Goal: Check status

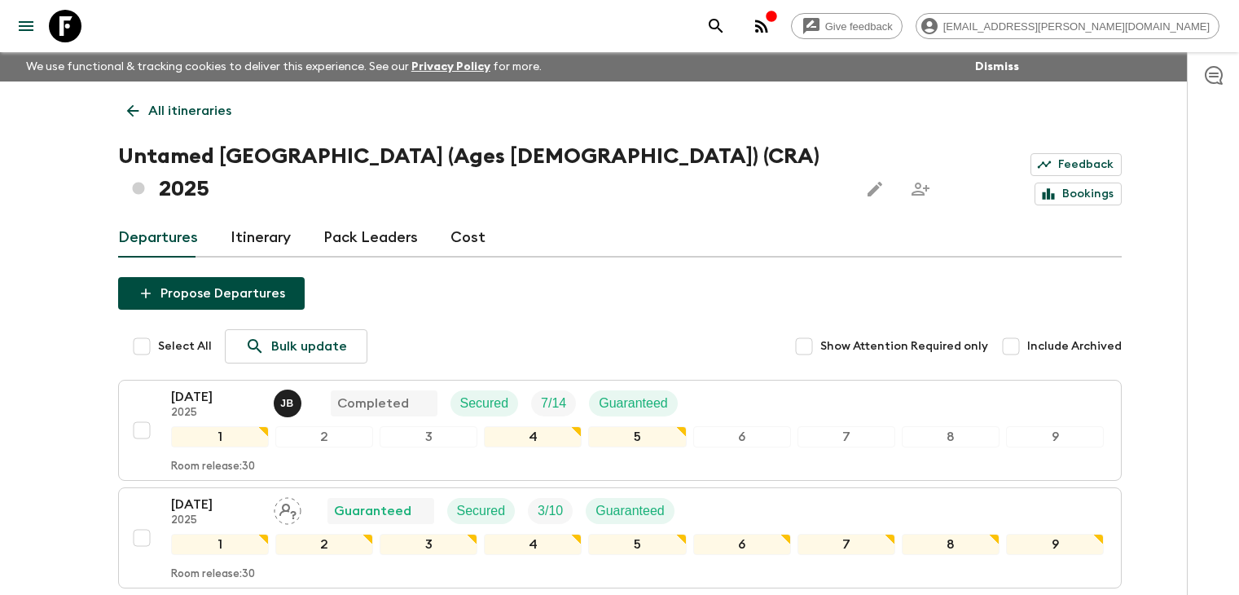
scroll to position [81, 0]
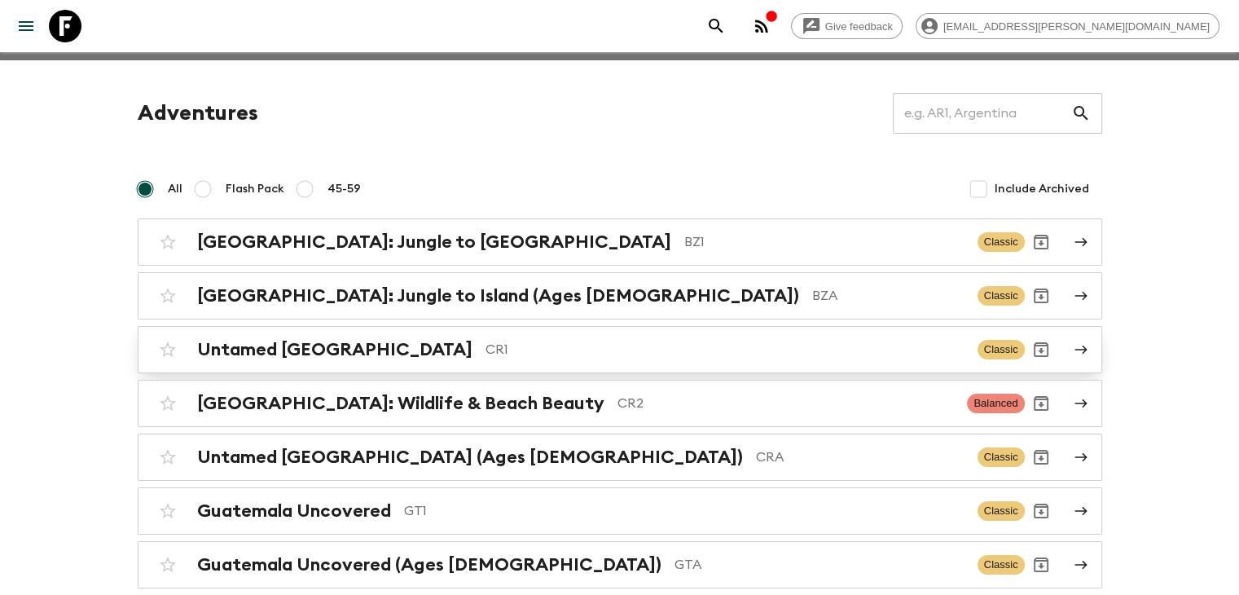
scroll to position [81, 0]
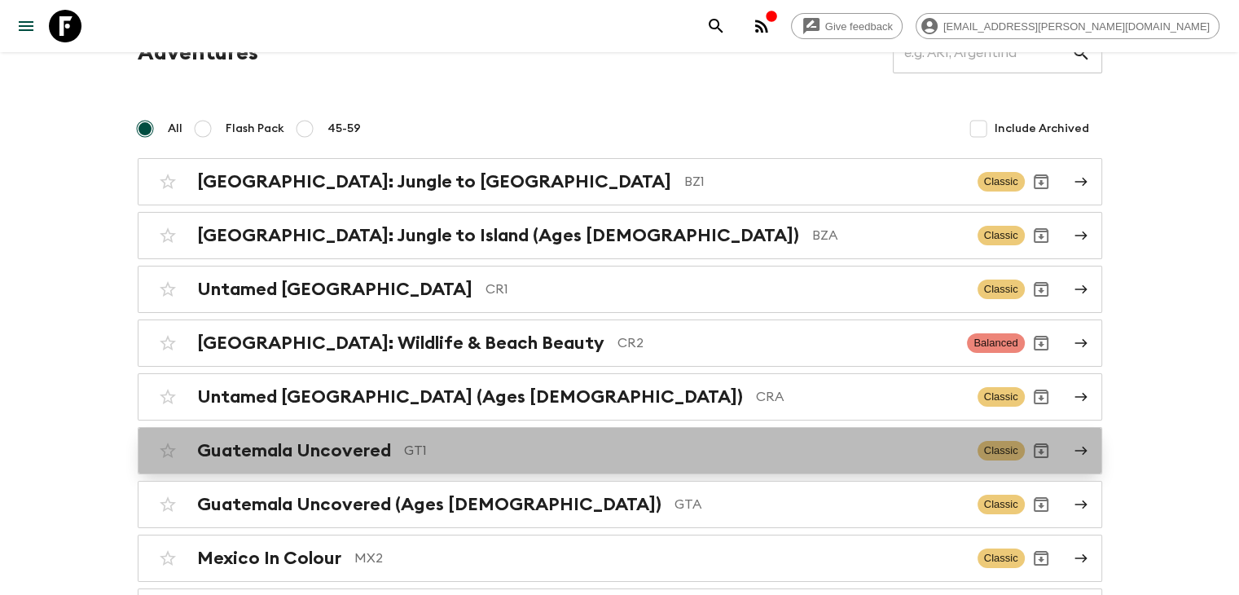
click at [374, 457] on h2 "Guatemala Uncovered" at bounding box center [294, 450] width 194 height 21
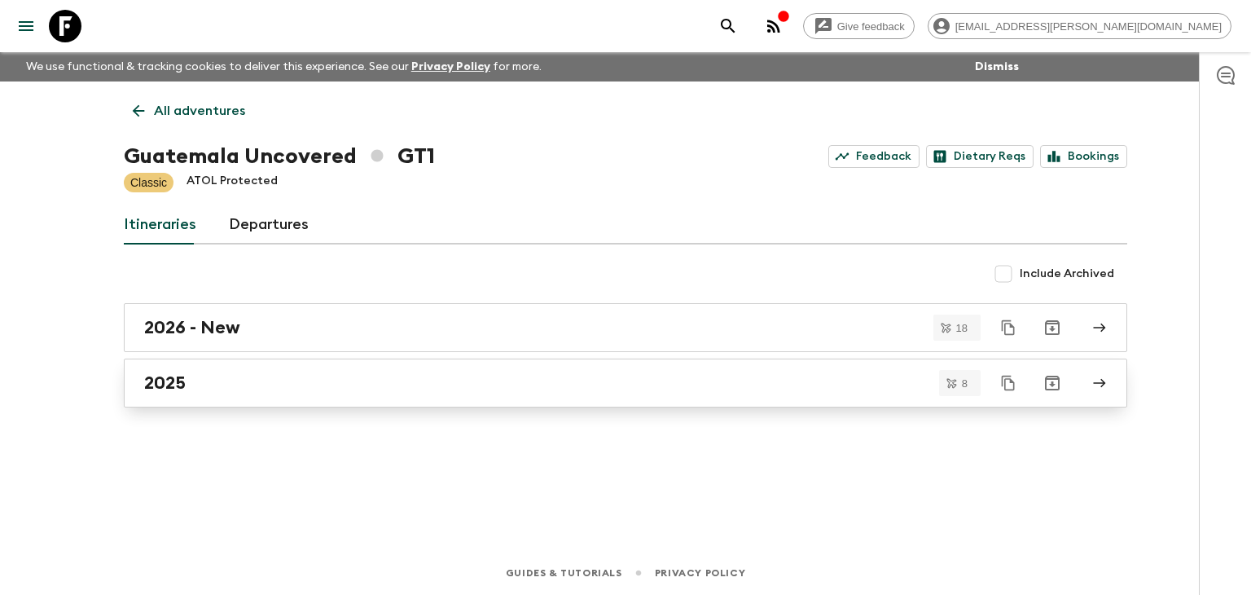
click at [173, 378] on h2 "2025" at bounding box center [165, 382] width 42 height 21
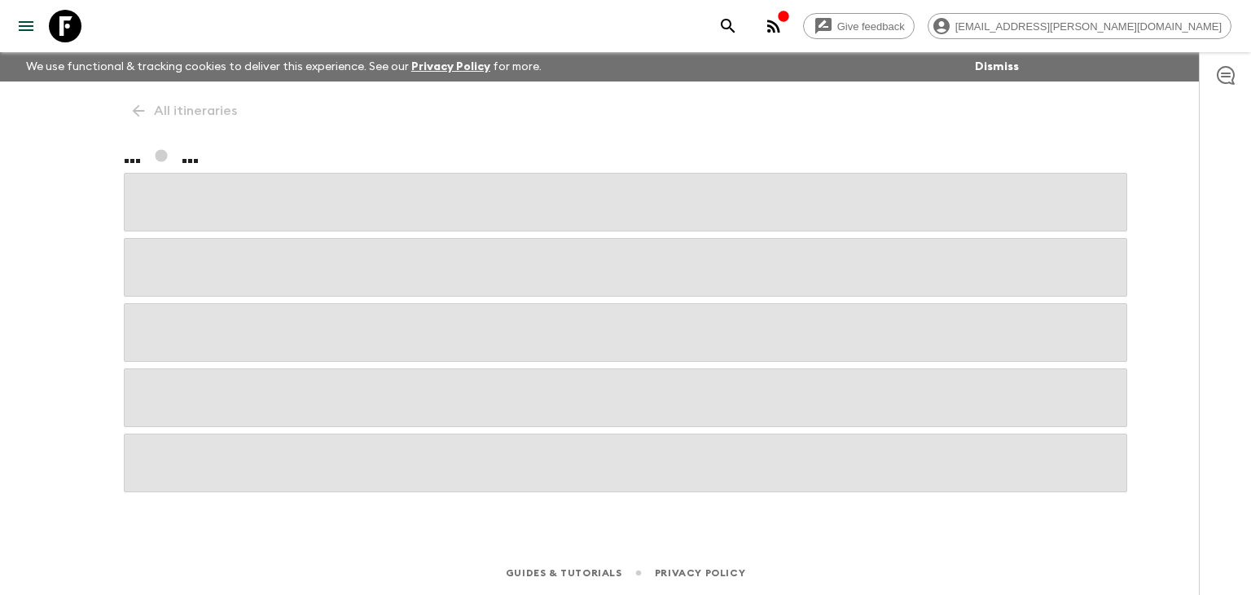
click at [173, 377] on span at bounding box center [625, 397] width 1003 height 59
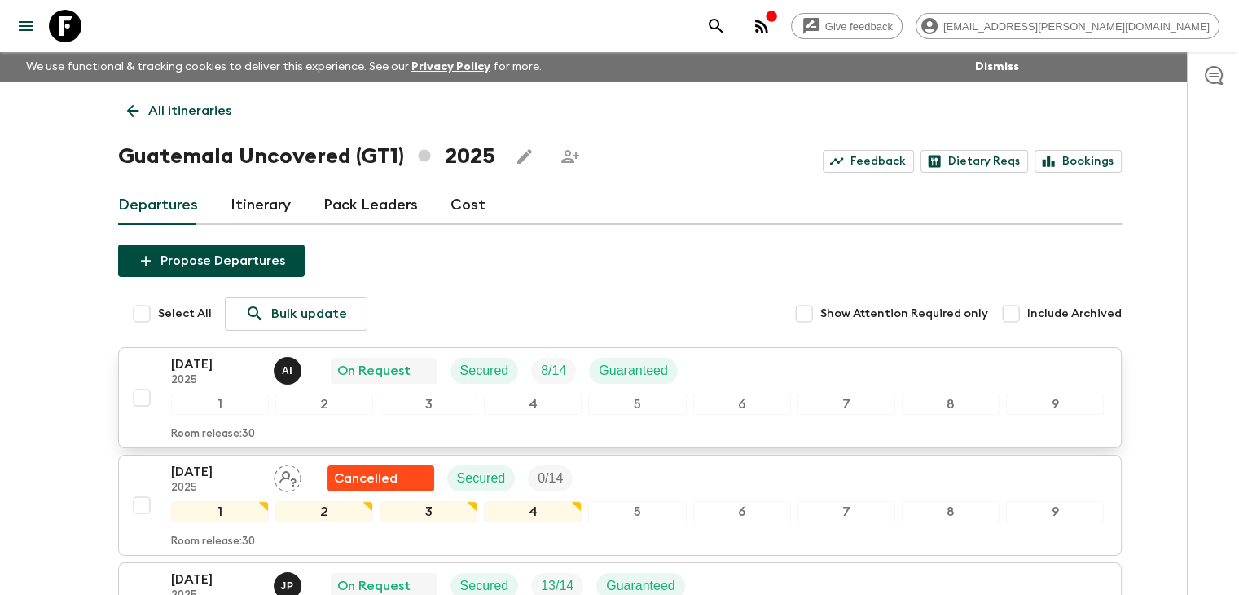
scroll to position [81, 0]
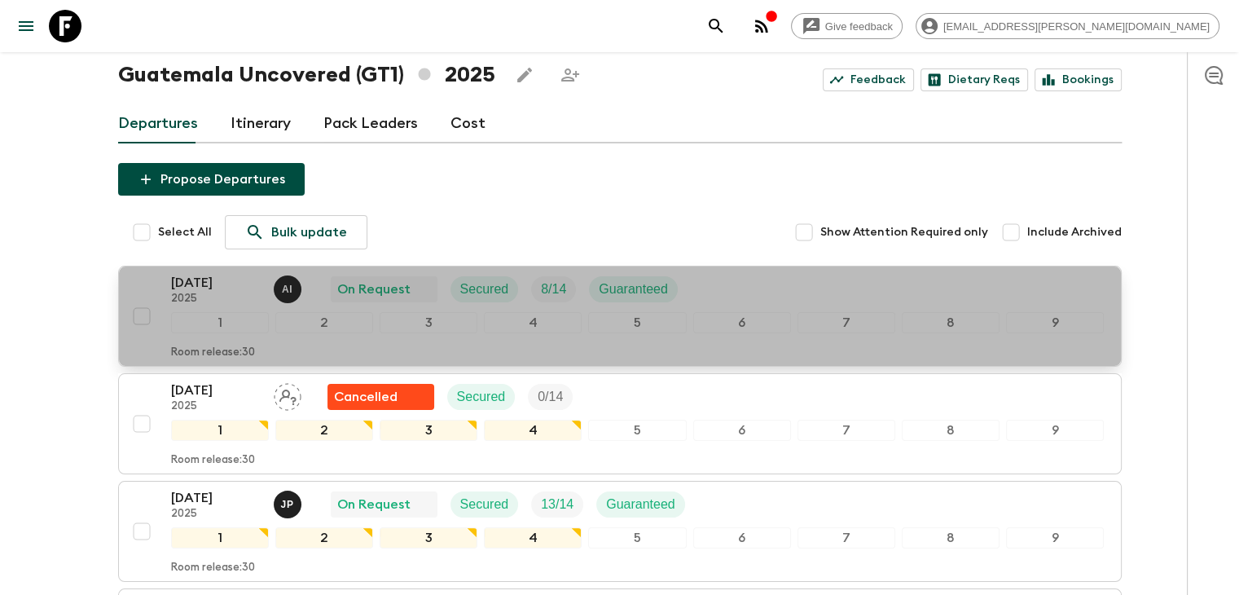
click at [222, 280] on p "[DATE]" at bounding box center [216, 283] width 90 height 20
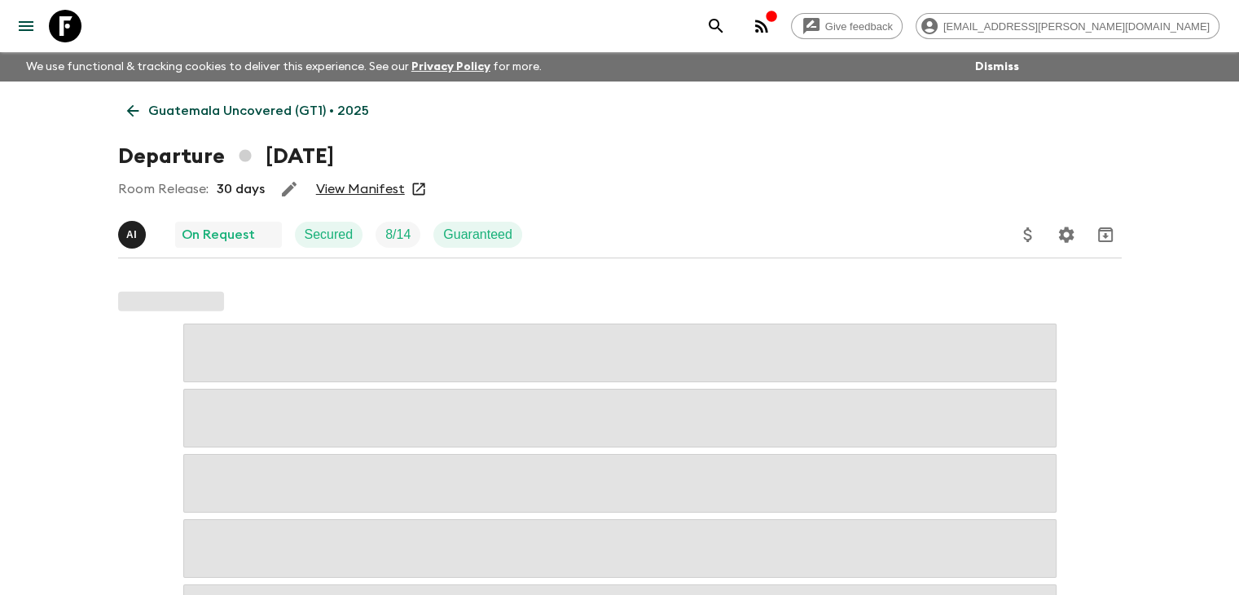
click at [357, 191] on link "View Manifest" at bounding box center [360, 189] width 89 height 16
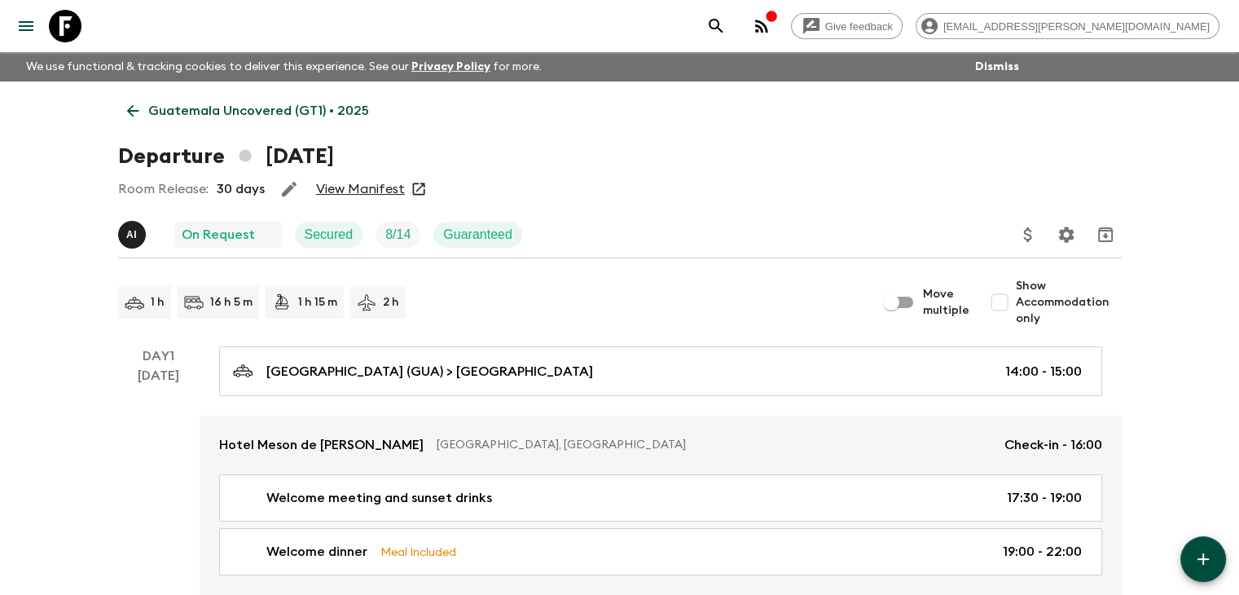
click at [366, 191] on link "View Manifest" at bounding box center [360, 189] width 89 height 16
